Goal: Information Seeking & Learning: Learn about a topic

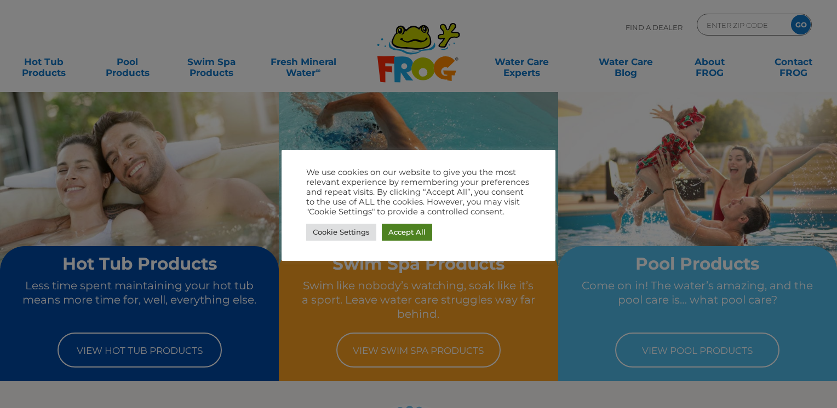
click at [407, 235] on link "Accept All" at bounding box center [407, 232] width 50 height 17
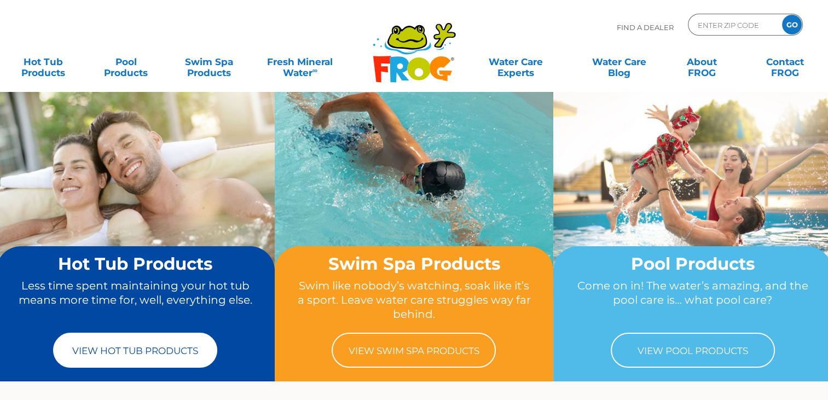
drag, startPoint x: 105, startPoint y: 338, endPoint x: 112, endPoint y: 336, distance: 7.4
click at [105, 338] on link "View Hot Tub Products" at bounding box center [135, 350] width 164 height 35
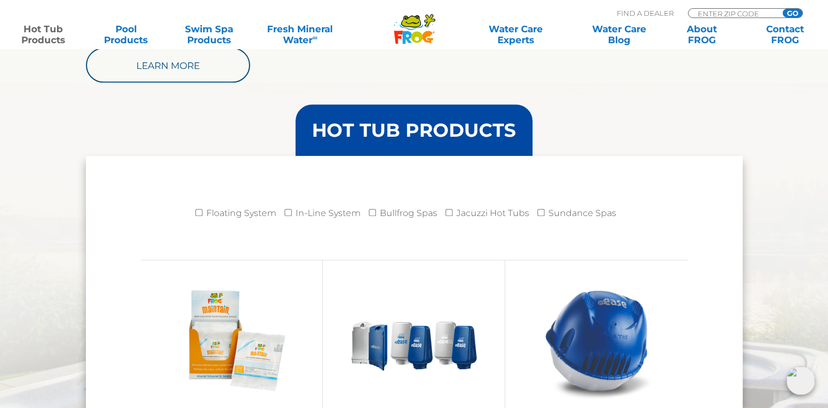
scroll to position [1095, 0]
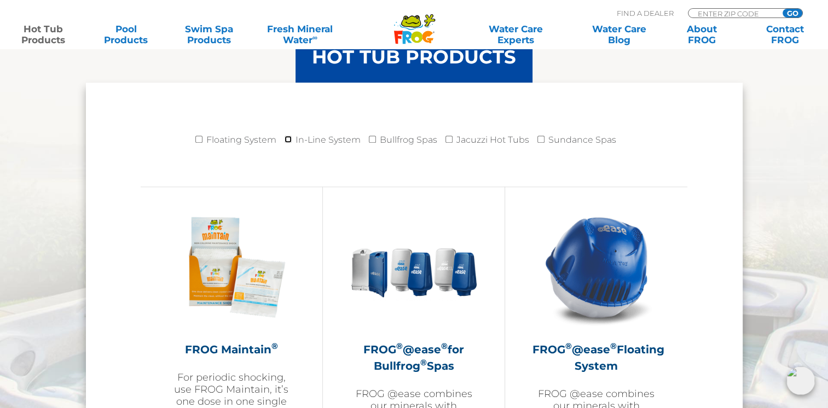
click at [288, 140] on input "In-Line System" at bounding box center [288, 139] width 7 height 7
checkbox input "true"
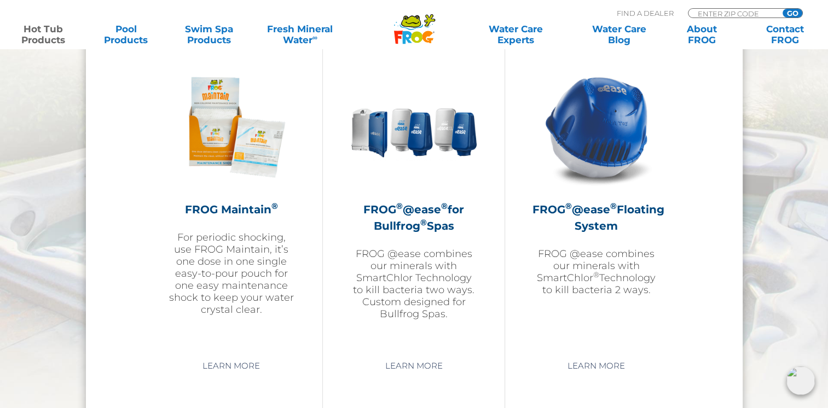
scroll to position [1095, 0]
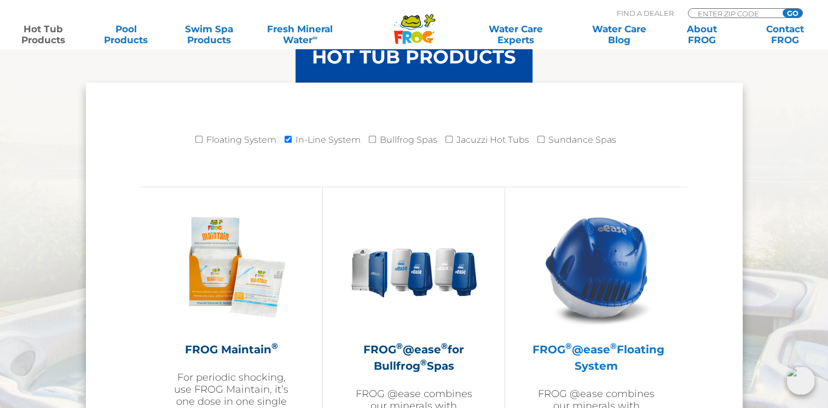
click at [626, 356] on h2 "FROG ® @ease ® Floating System" at bounding box center [597, 358] width 128 height 33
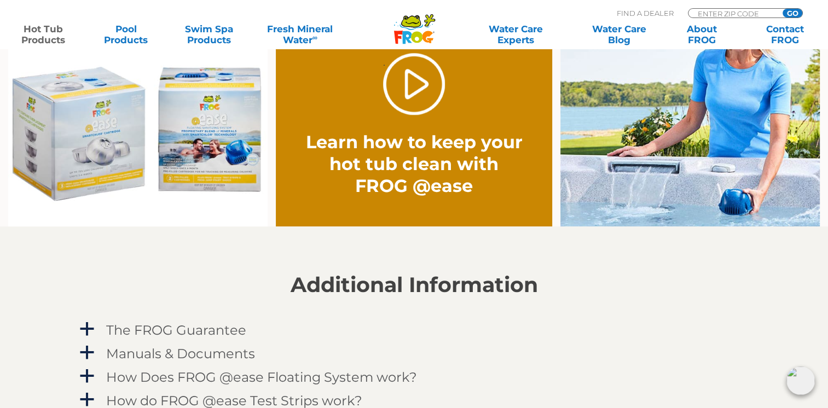
scroll to position [1095, 0]
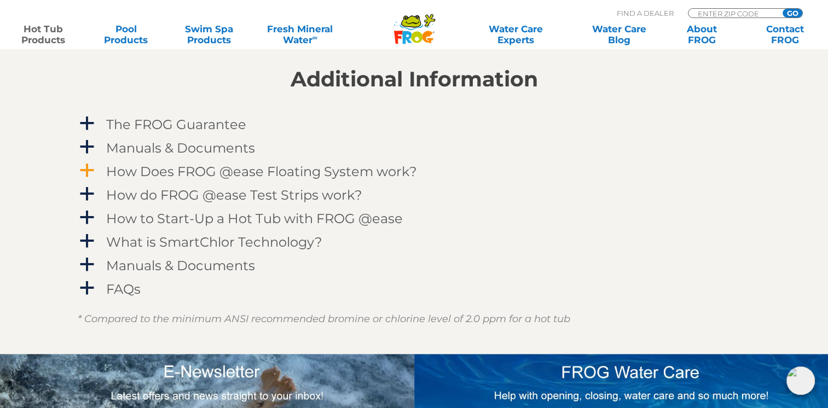
click at [96, 176] on link "a How Does FROG @ease Floating System work?" at bounding box center [414, 171] width 673 height 20
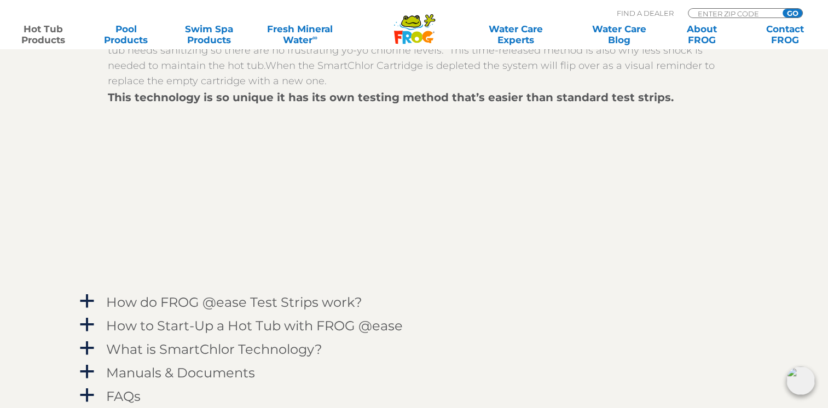
scroll to position [1314, 0]
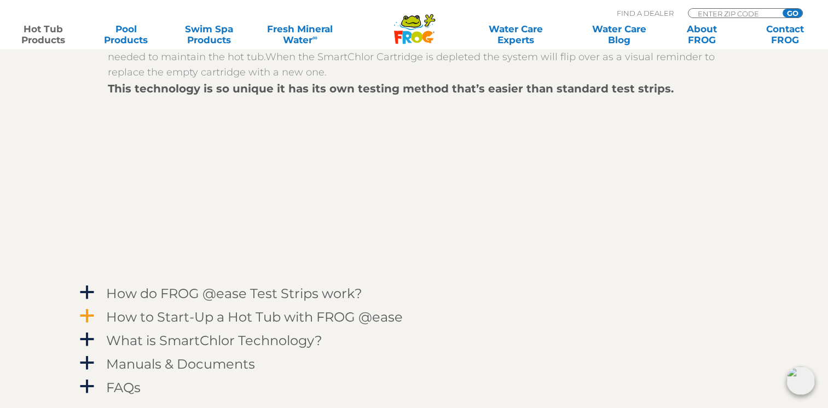
click at [86, 314] on span "a" at bounding box center [87, 316] width 16 height 16
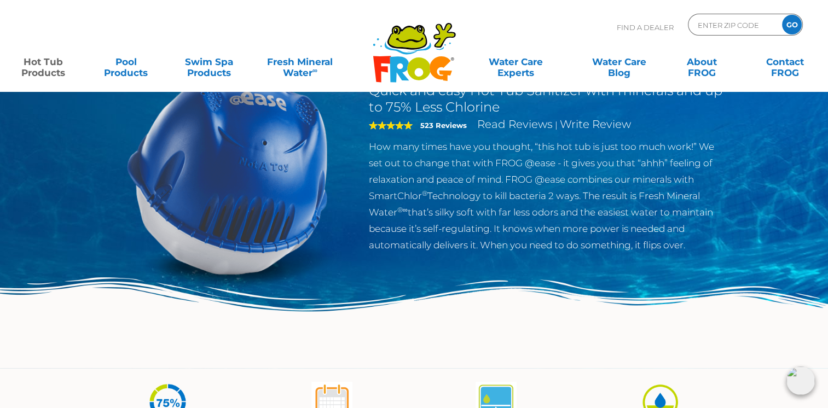
scroll to position [0, 0]
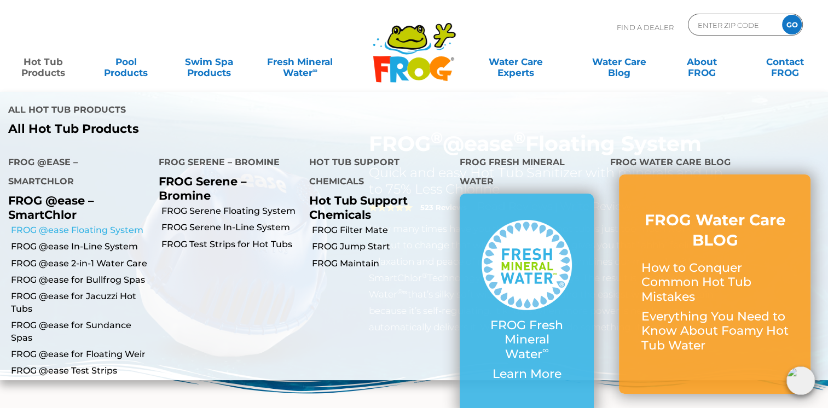
click at [68, 228] on link "FROG @ease Floating System" at bounding box center [81, 230] width 140 height 12
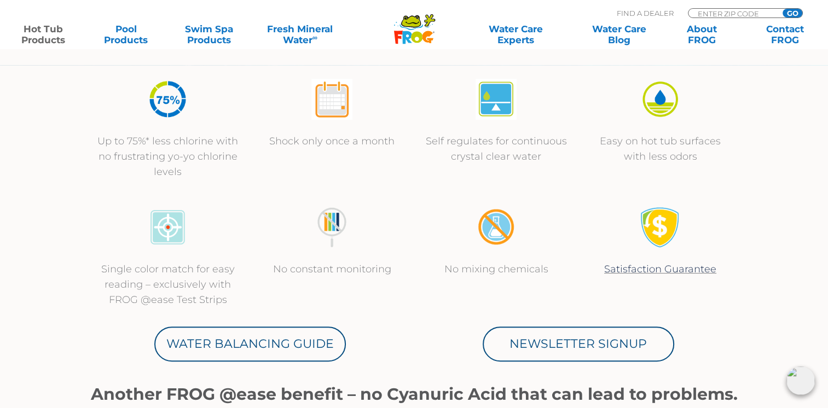
scroll to position [438, 0]
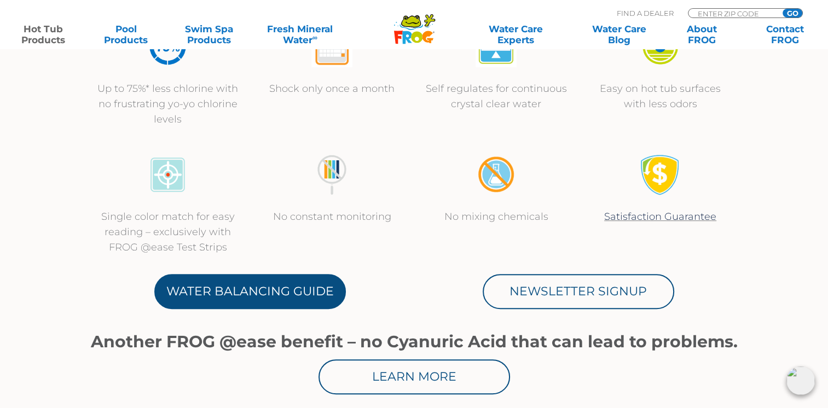
click at [262, 295] on link "Water Balancing Guide" at bounding box center [250, 291] width 192 height 35
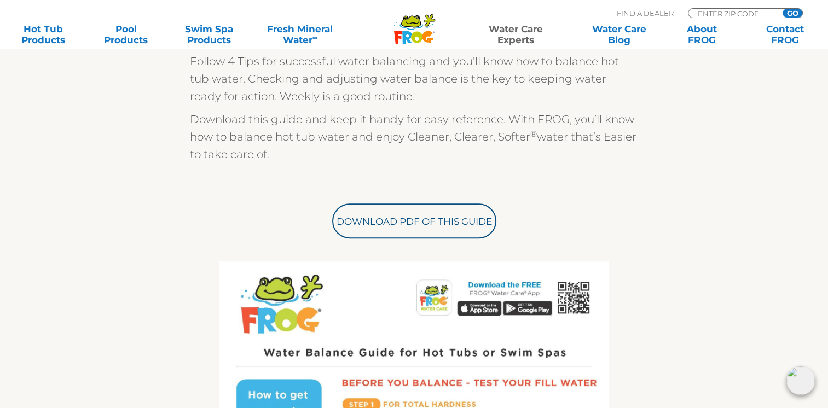
scroll to position [219, 0]
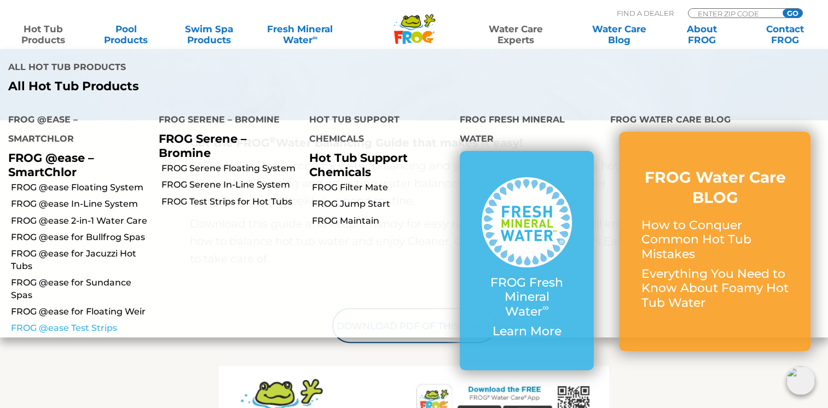
click at [81, 330] on link "FROG @ease Test Strips" at bounding box center [81, 328] width 140 height 12
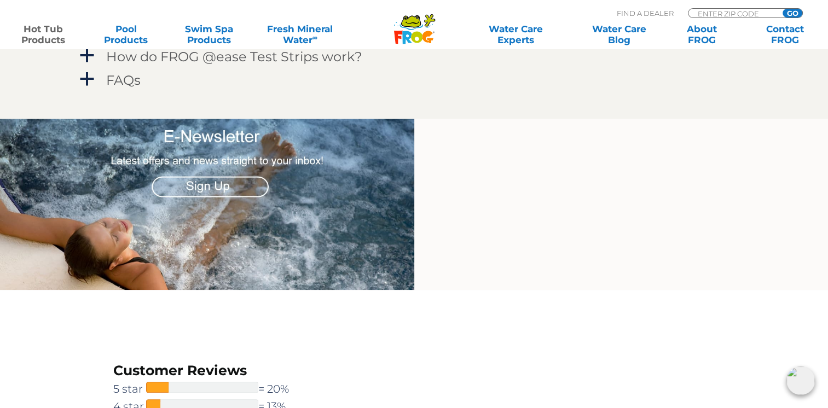
scroll to position [1095, 0]
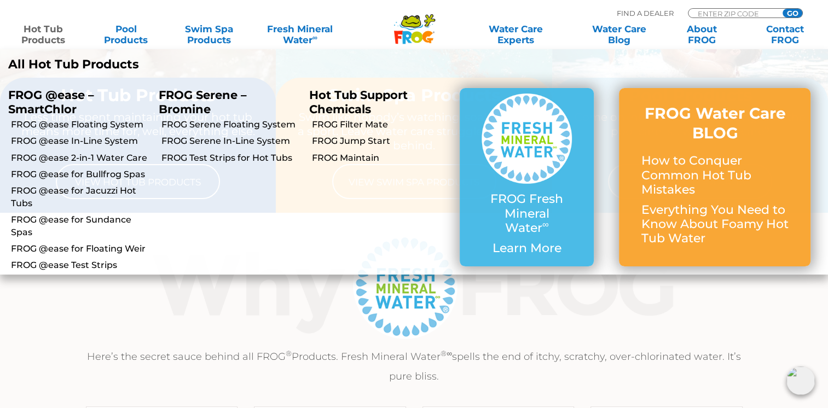
scroll to position [328, 0]
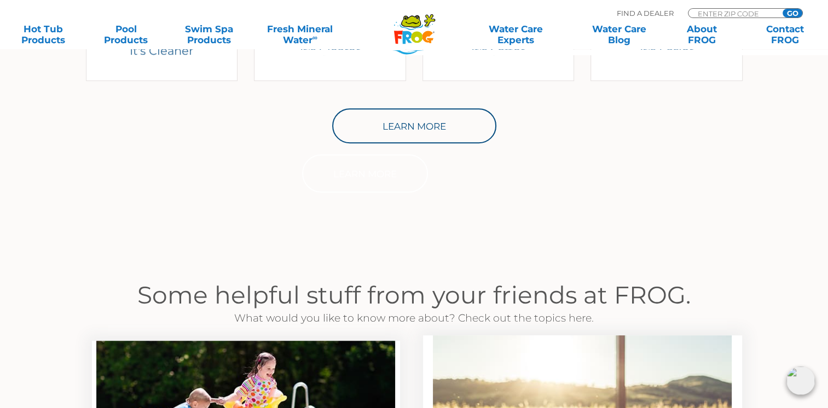
scroll to position [931, 0]
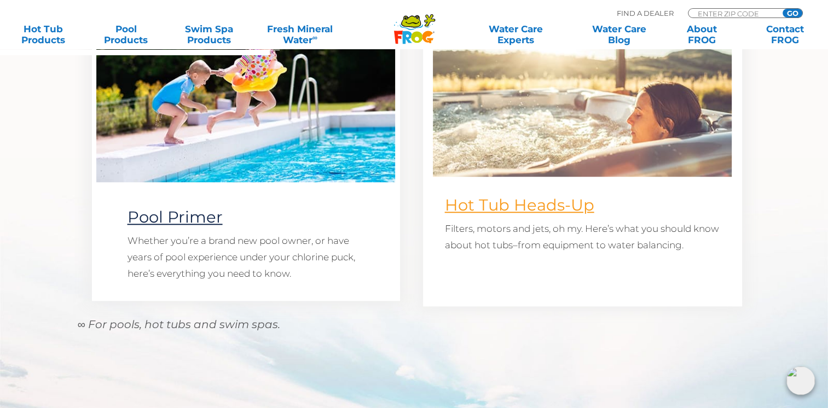
click at [552, 205] on link "Hot Tub Heads-Up" at bounding box center [519, 204] width 149 height 19
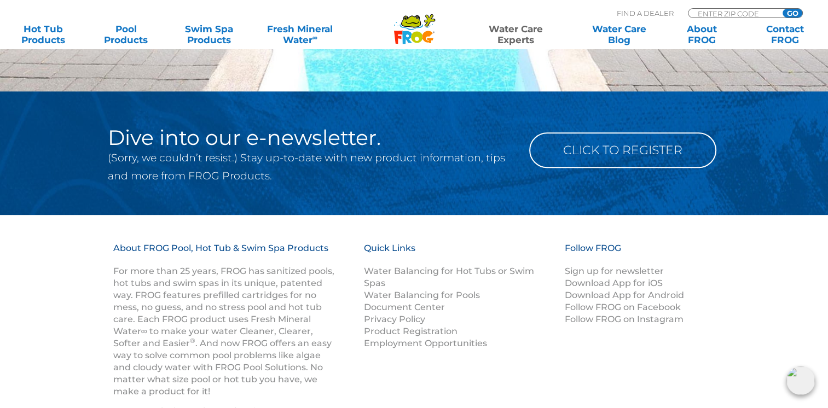
scroll to position [1095, 0]
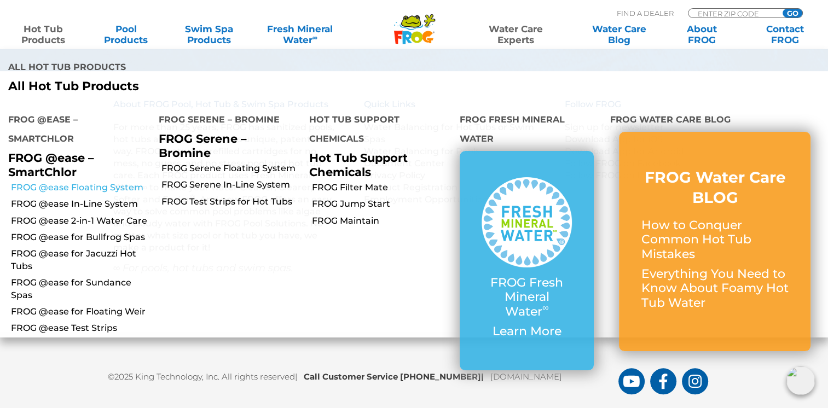
click at [88, 182] on link "FROG @ease Floating System" at bounding box center [81, 188] width 140 height 12
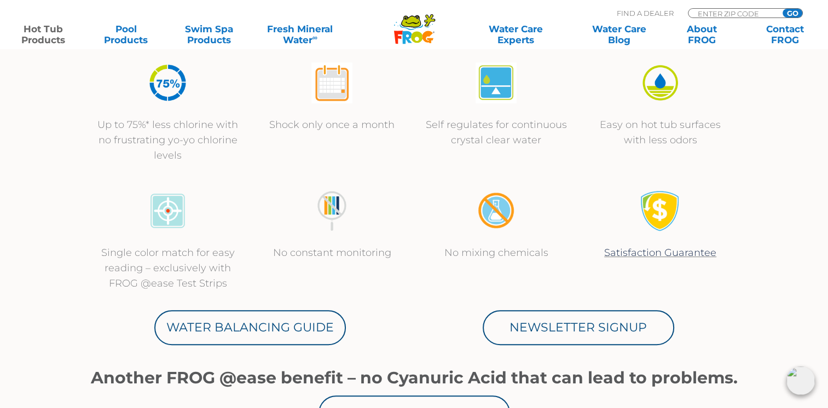
scroll to position [438, 0]
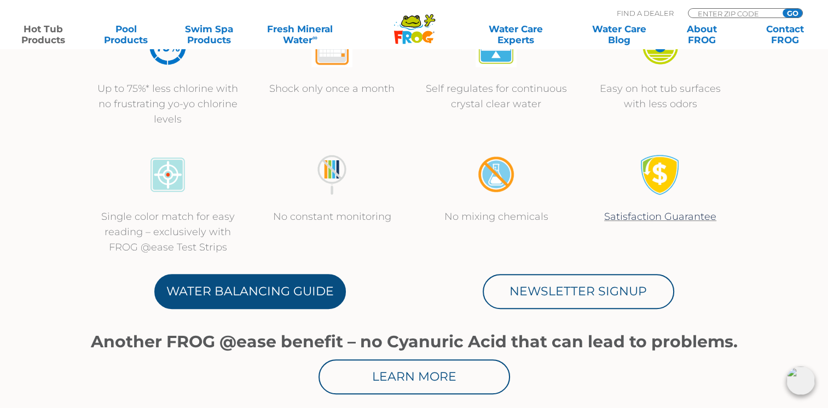
click at [241, 300] on link "Water Balancing Guide" at bounding box center [250, 291] width 192 height 35
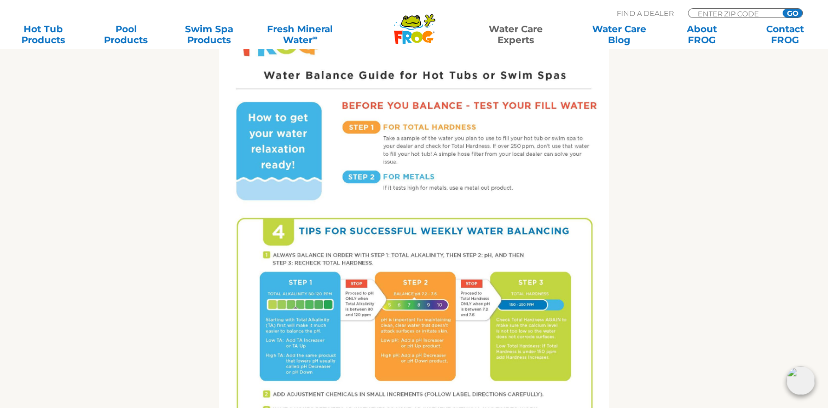
scroll to position [602, 0]
